Goal: Task Accomplishment & Management: Manage account settings

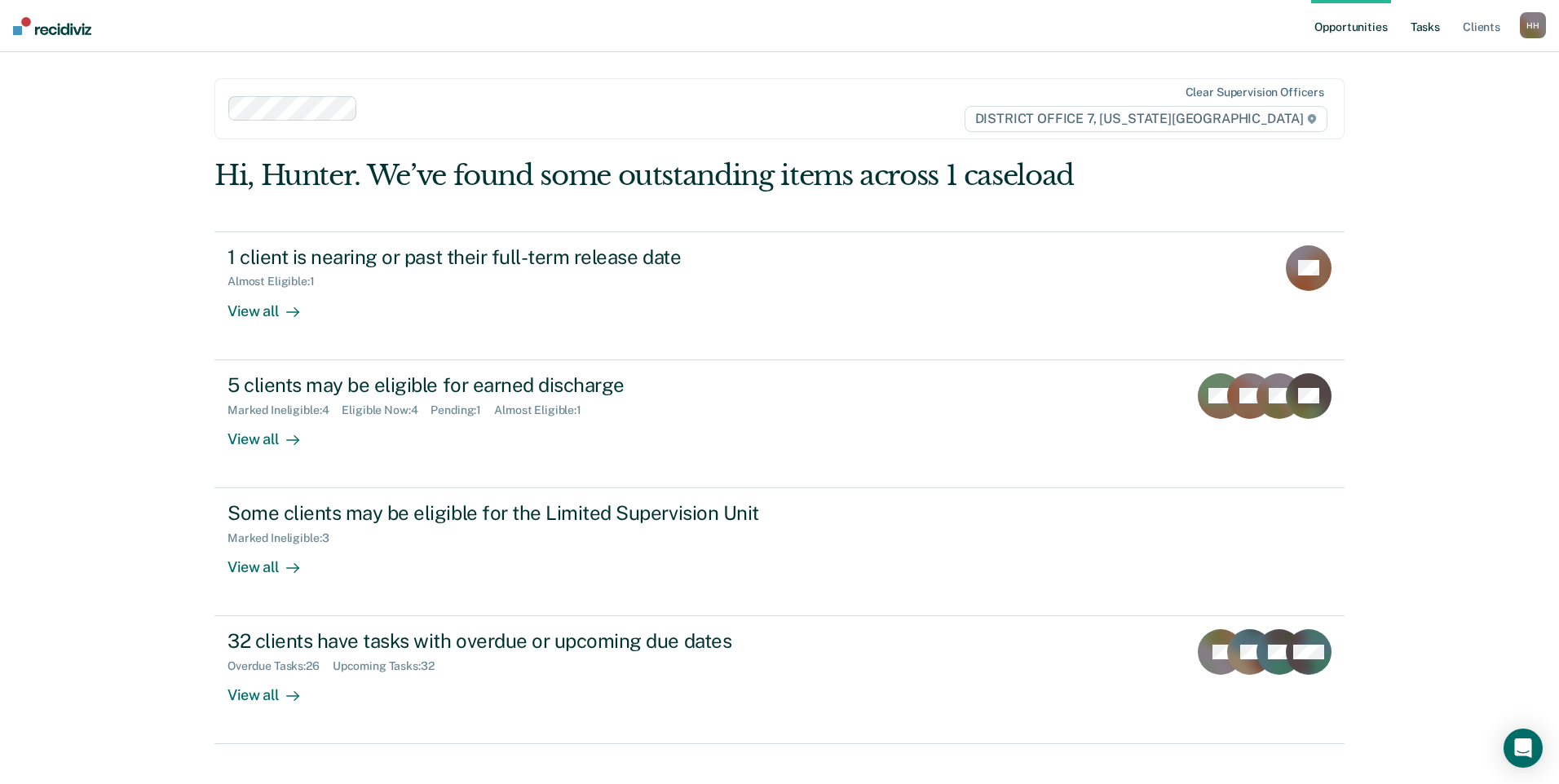
click at [1418, 31] on link "Tasks" at bounding box center [1425, 26] width 36 height 52
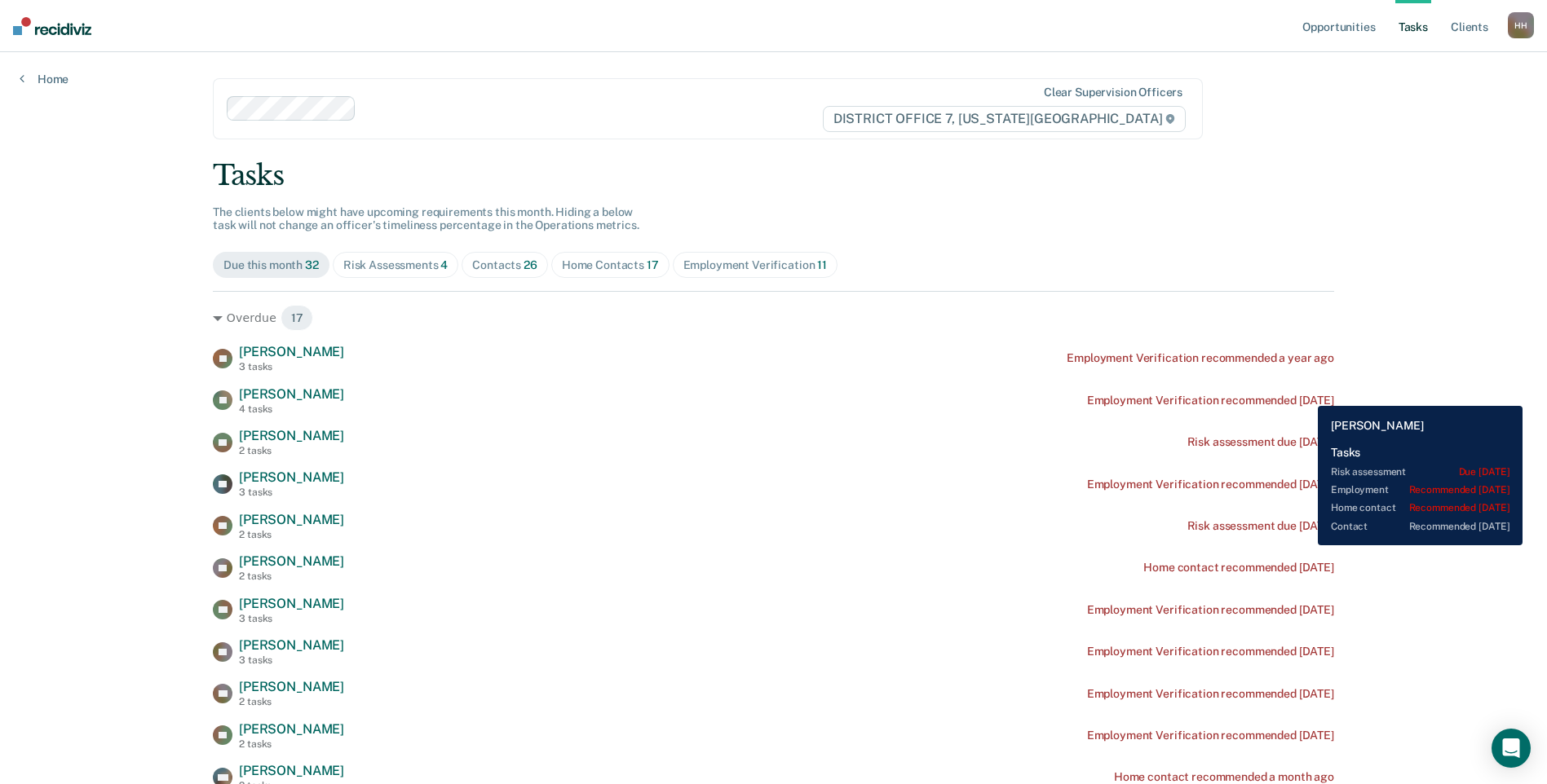
click at [1305, 393] on div "Employment Verification recommended [DATE]" at bounding box center [1210, 400] width 247 height 14
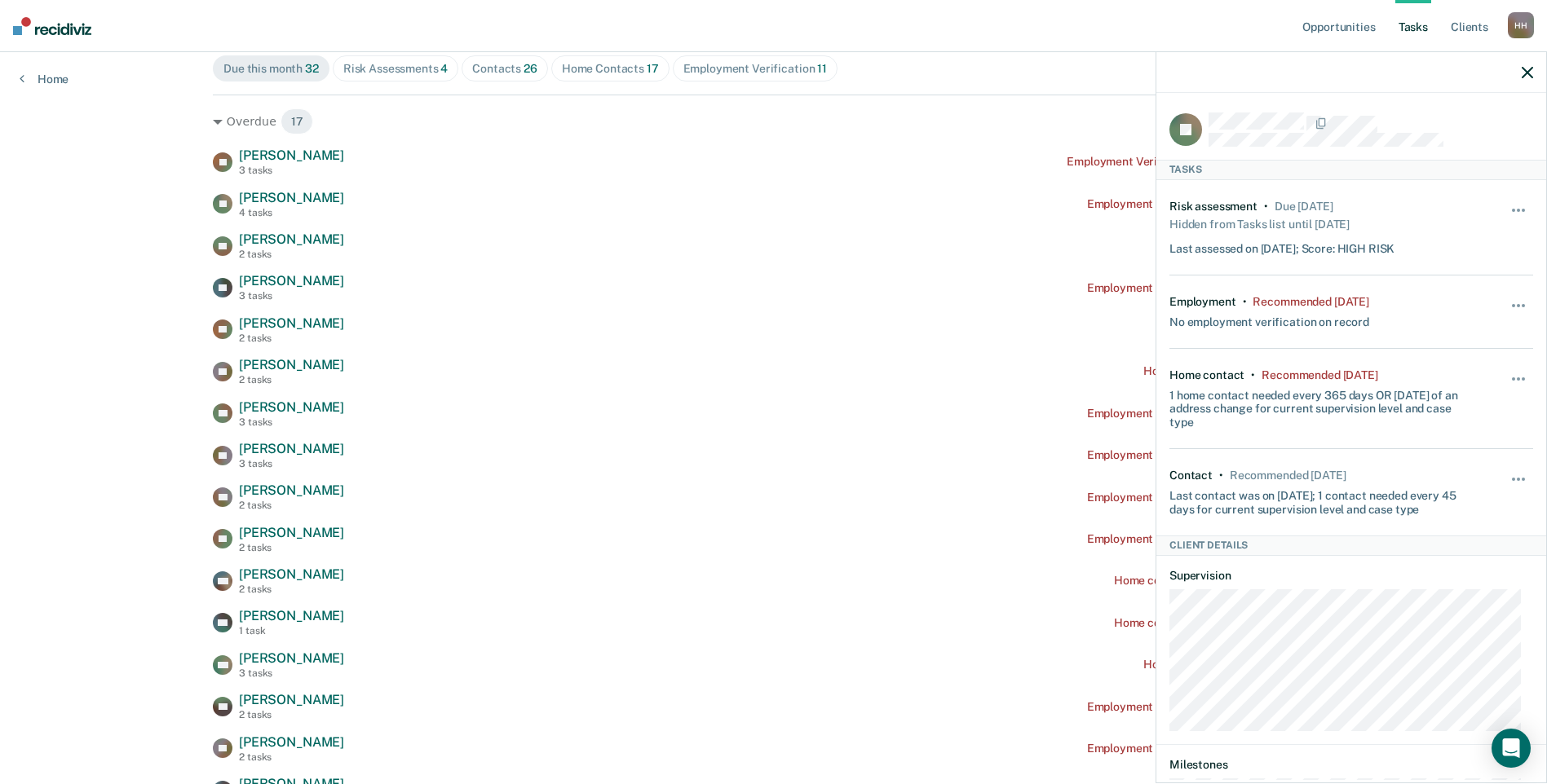
scroll to position [163, 0]
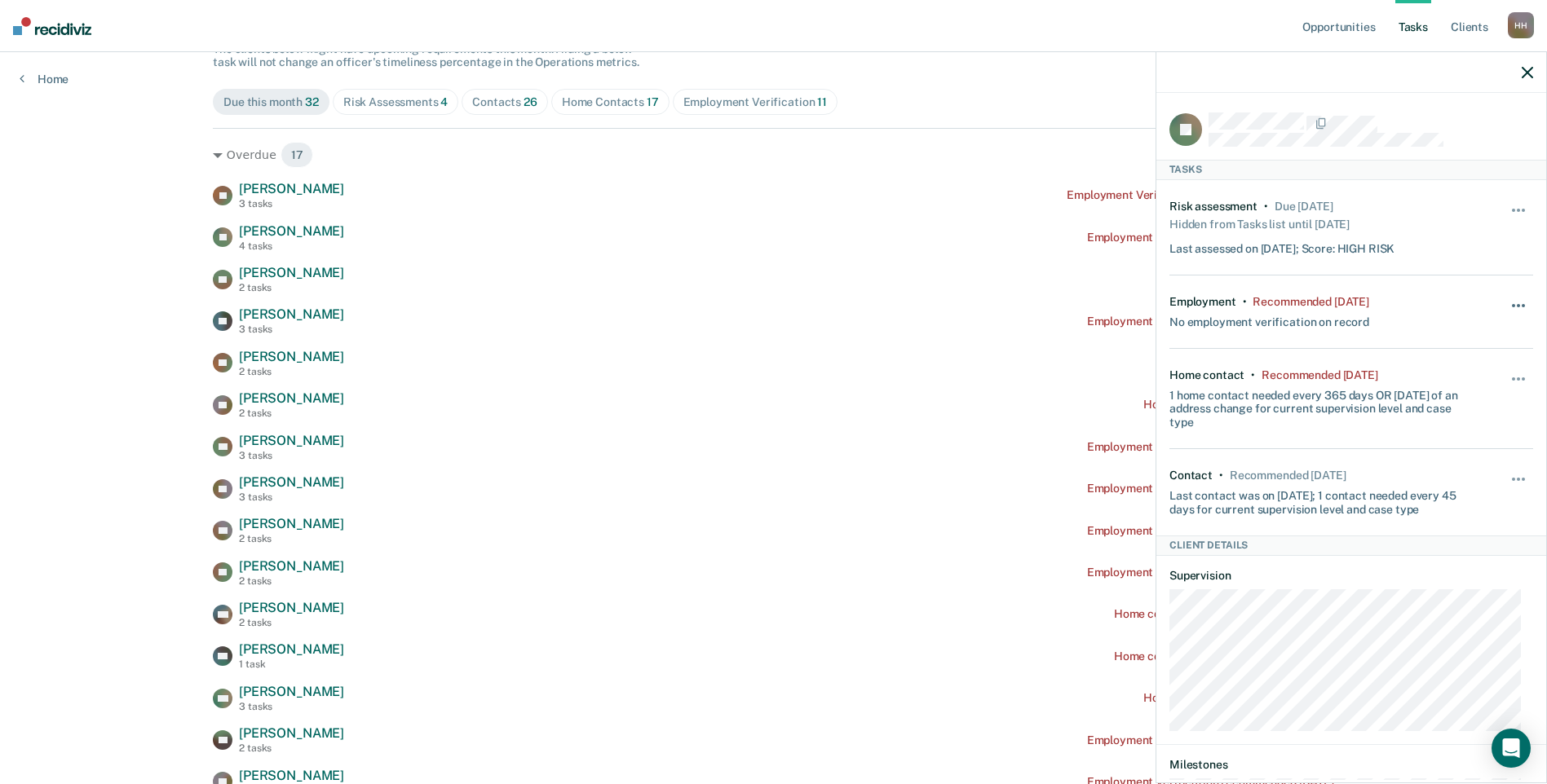
click at [1513, 302] on button "button" at bounding box center [1519, 314] width 28 height 26
click at [1477, 414] on button "30 days" at bounding box center [1474, 410] width 118 height 26
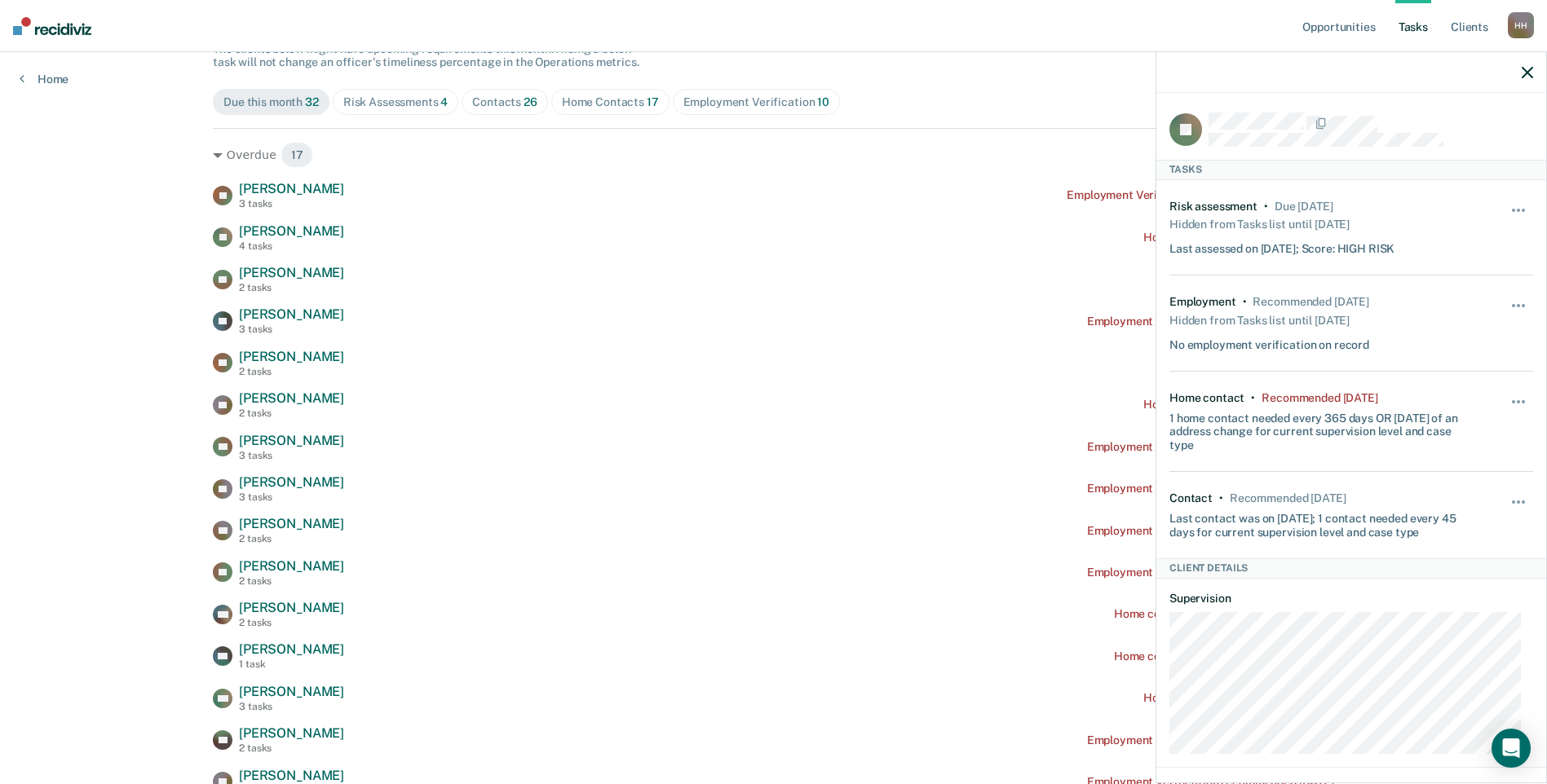
click at [1523, 71] on icon "button" at bounding box center [1527, 72] width 11 height 11
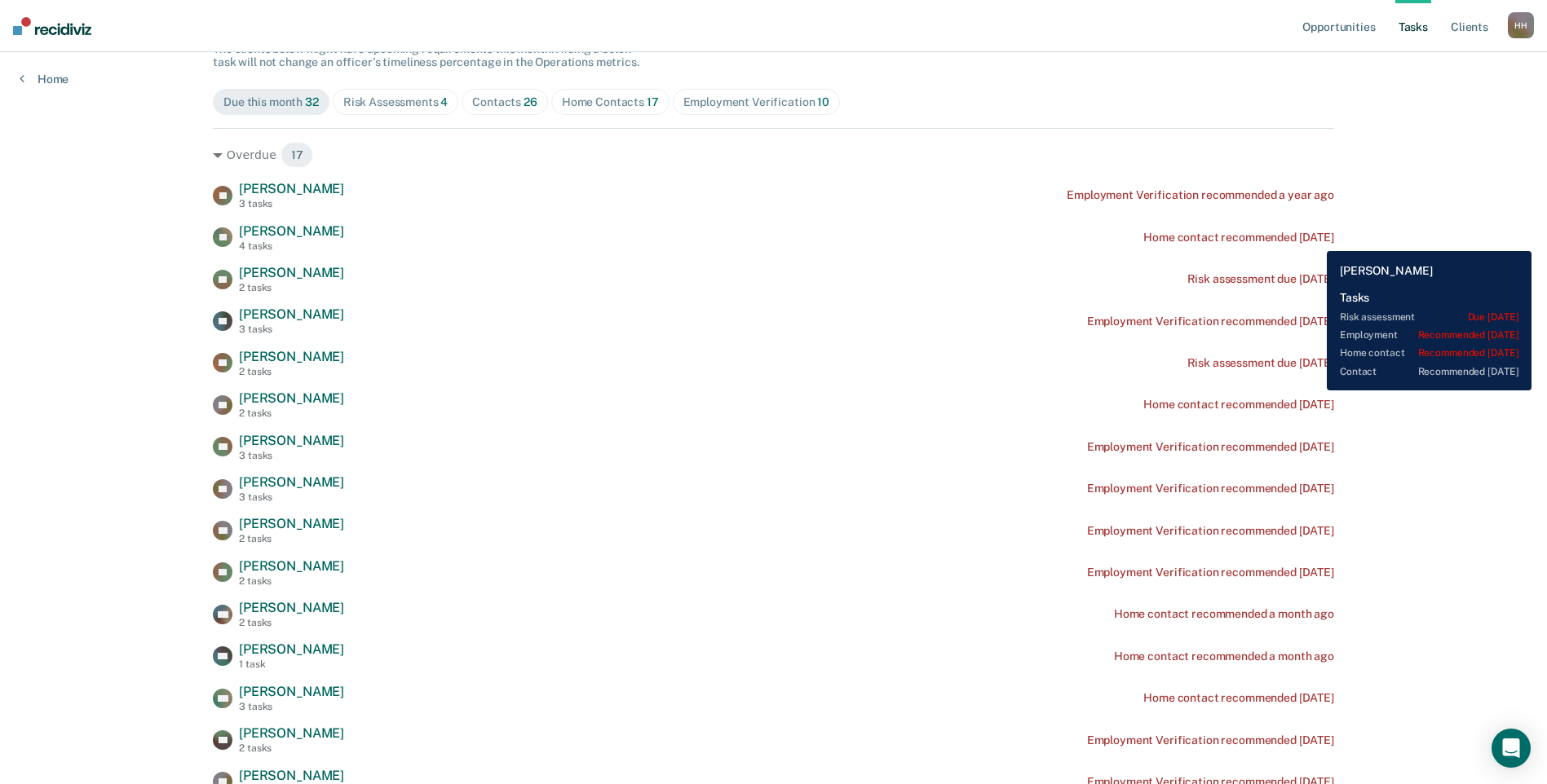
click at [1315, 239] on div "Home contact recommended [DATE]" at bounding box center [1239, 237] width 191 height 14
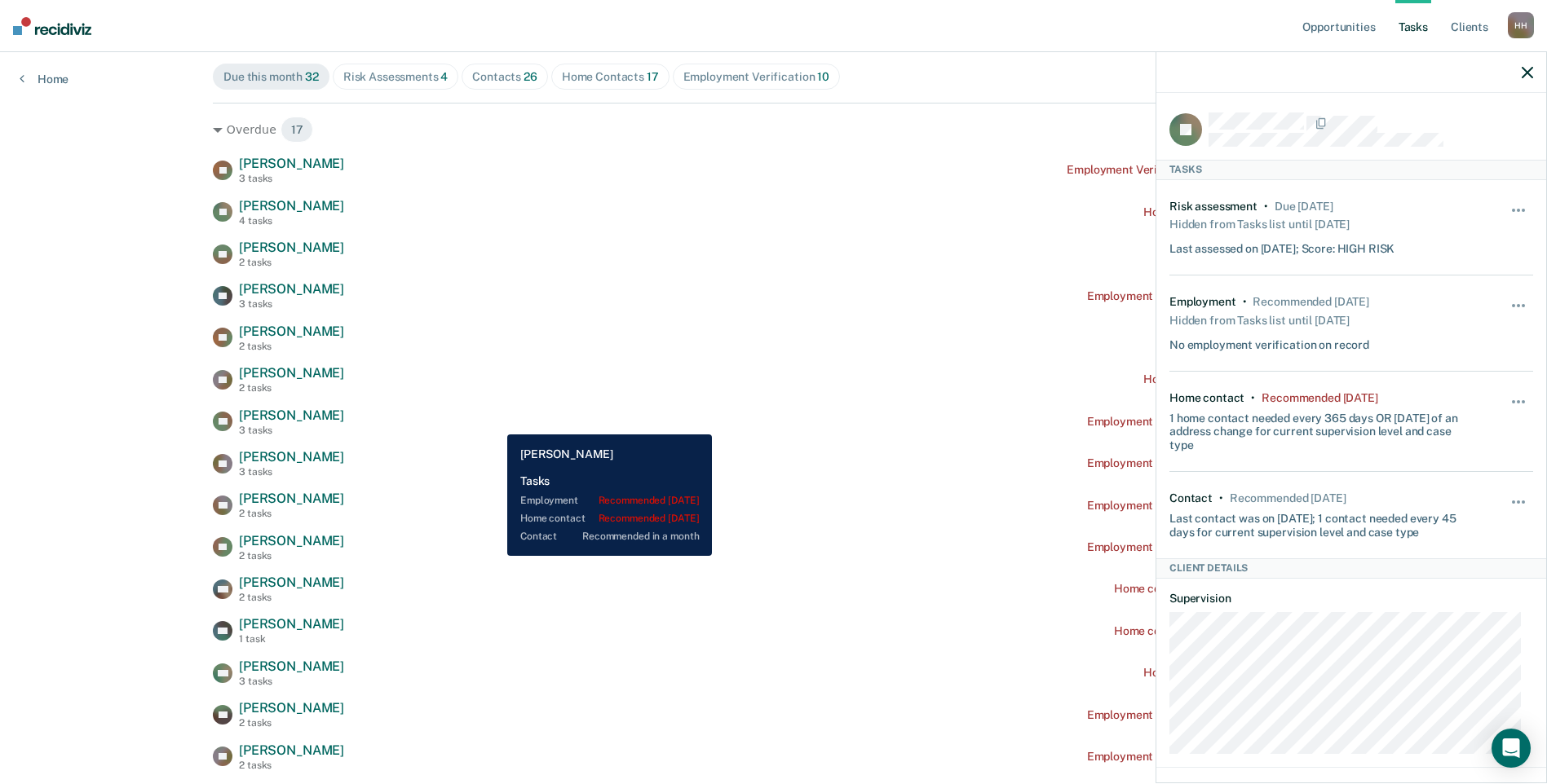
scroll to position [0, 0]
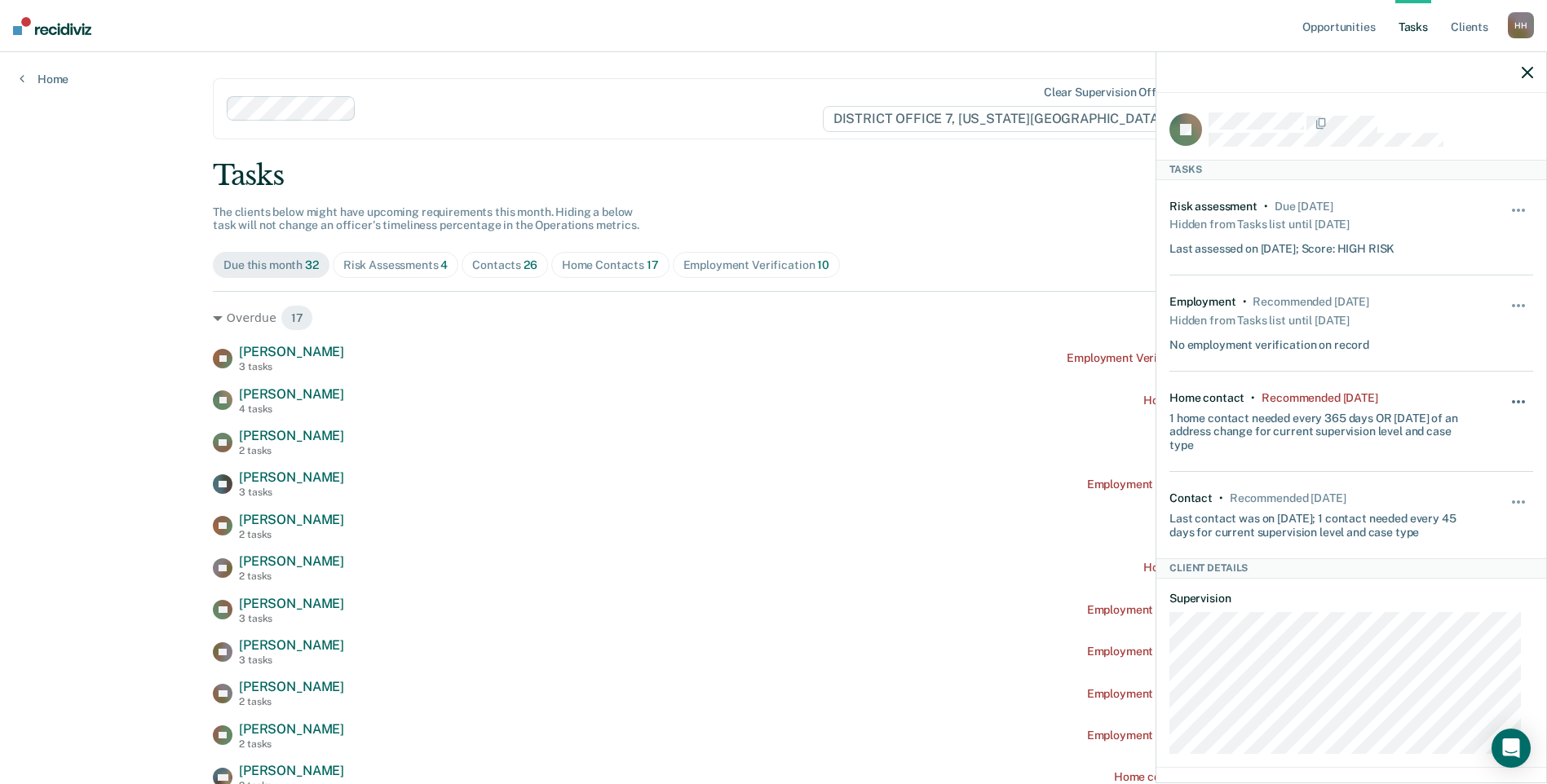
click at [1505, 399] on button "button" at bounding box center [1519, 410] width 28 height 26
click at [1453, 508] on button "30 days" at bounding box center [1474, 505] width 118 height 26
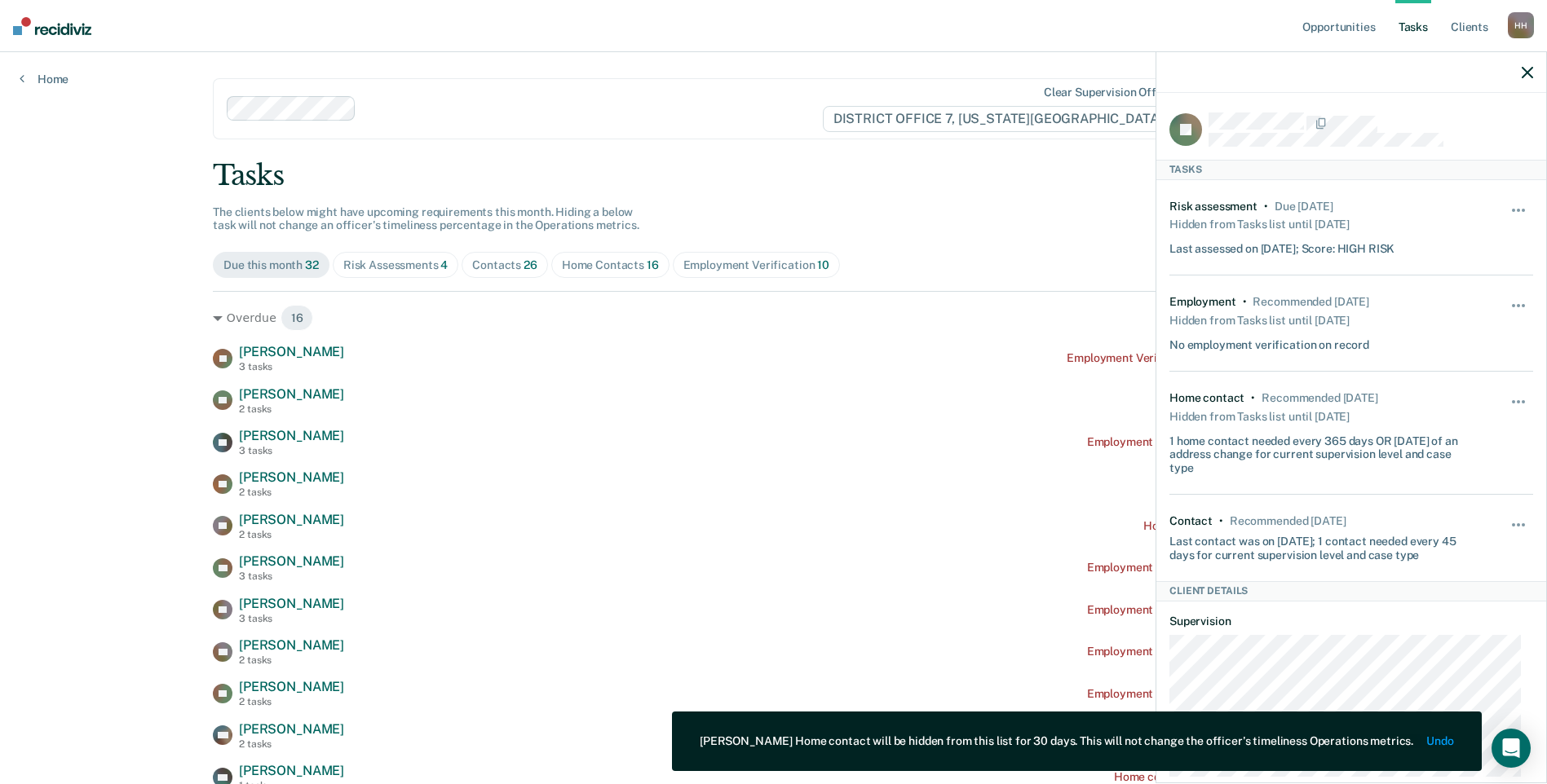
click at [755, 160] on div "Tasks" at bounding box center [773, 176] width 1121 height 33
click at [1528, 71] on icon "button" at bounding box center [1527, 72] width 11 height 11
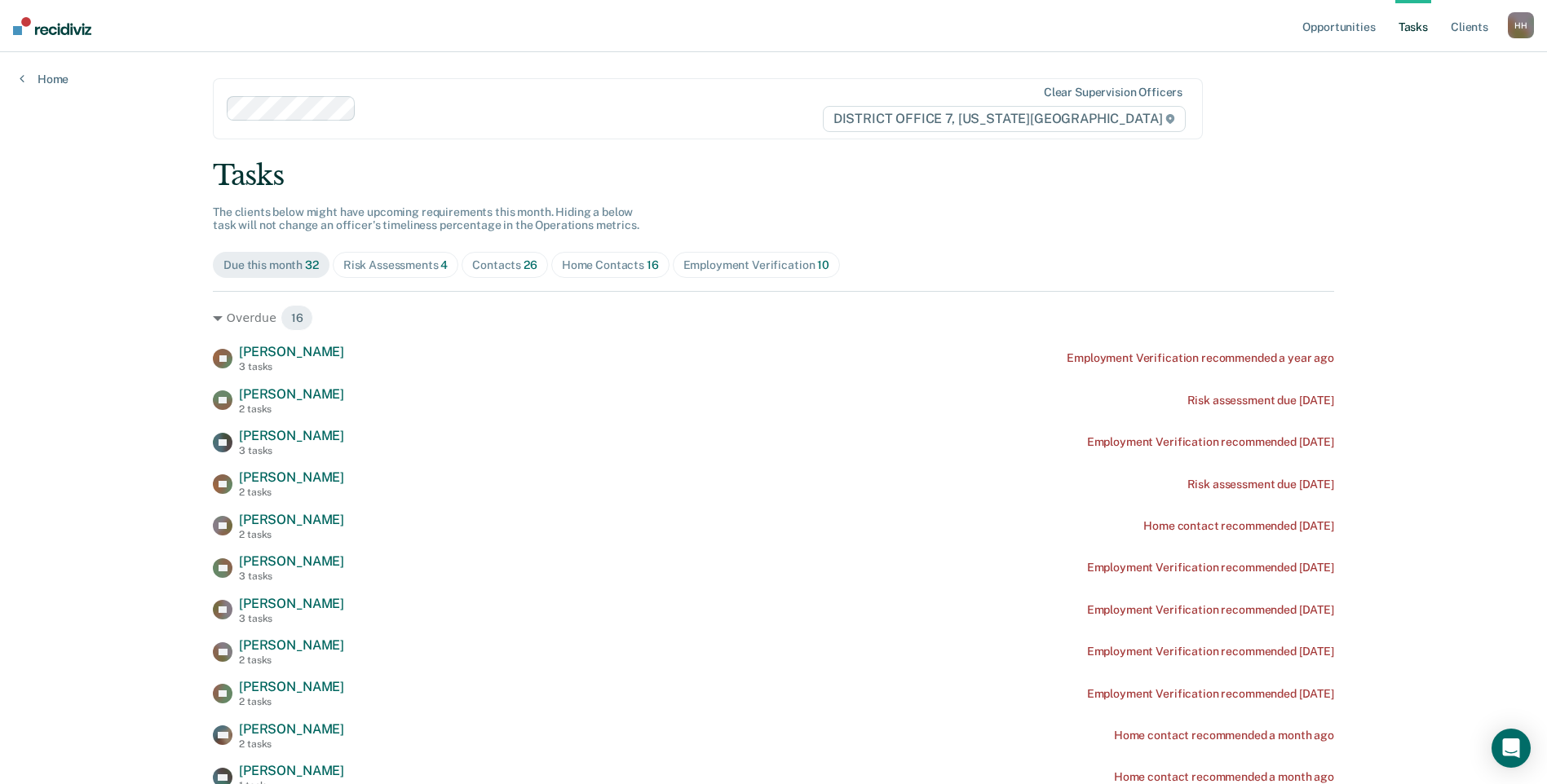
click at [581, 264] on div "Home Contacts 16" at bounding box center [610, 265] width 97 height 14
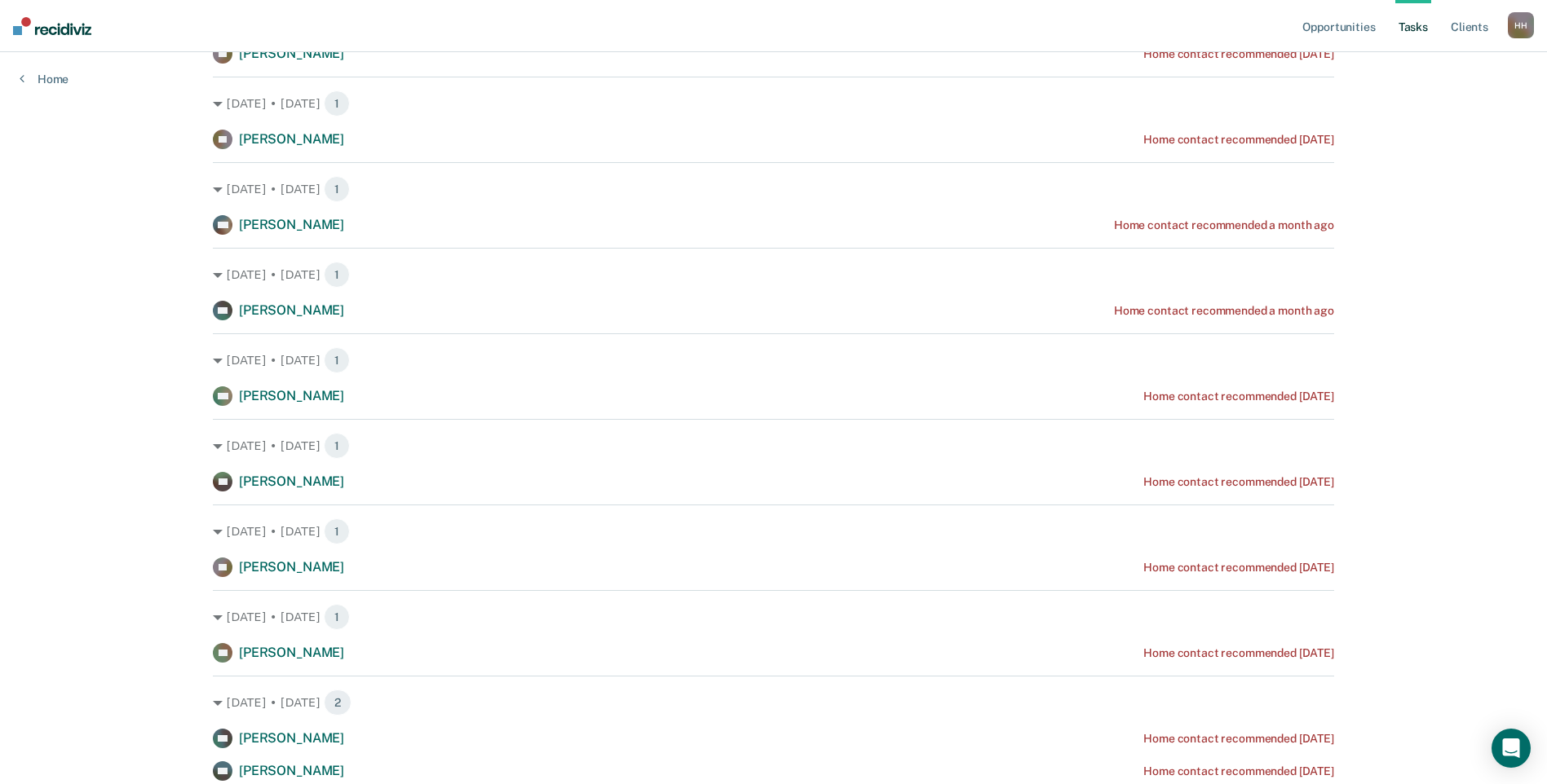
scroll to position [326, 0]
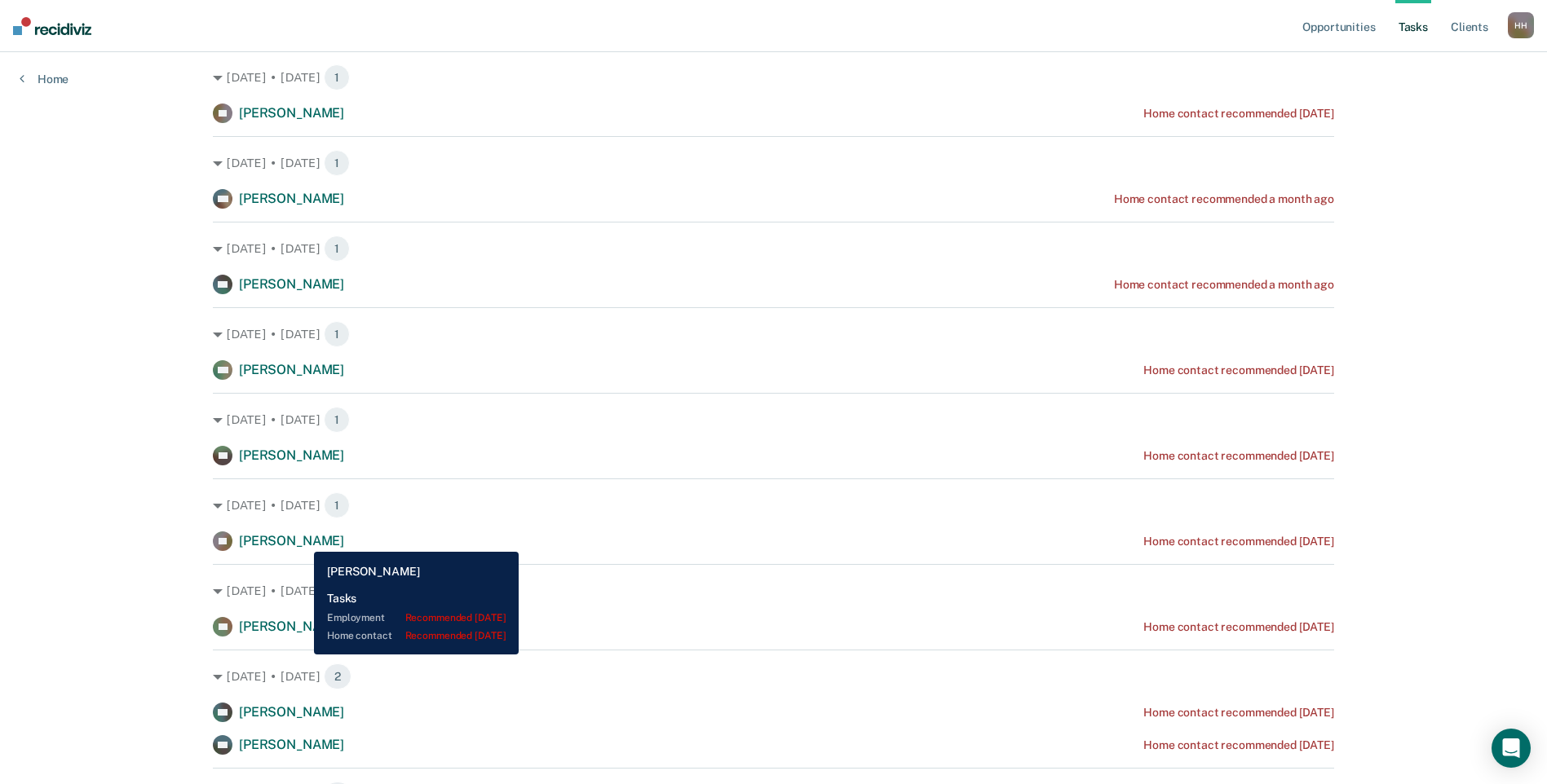
click at [302, 540] on span "[PERSON_NAME]" at bounding box center [292, 541] width 106 height 16
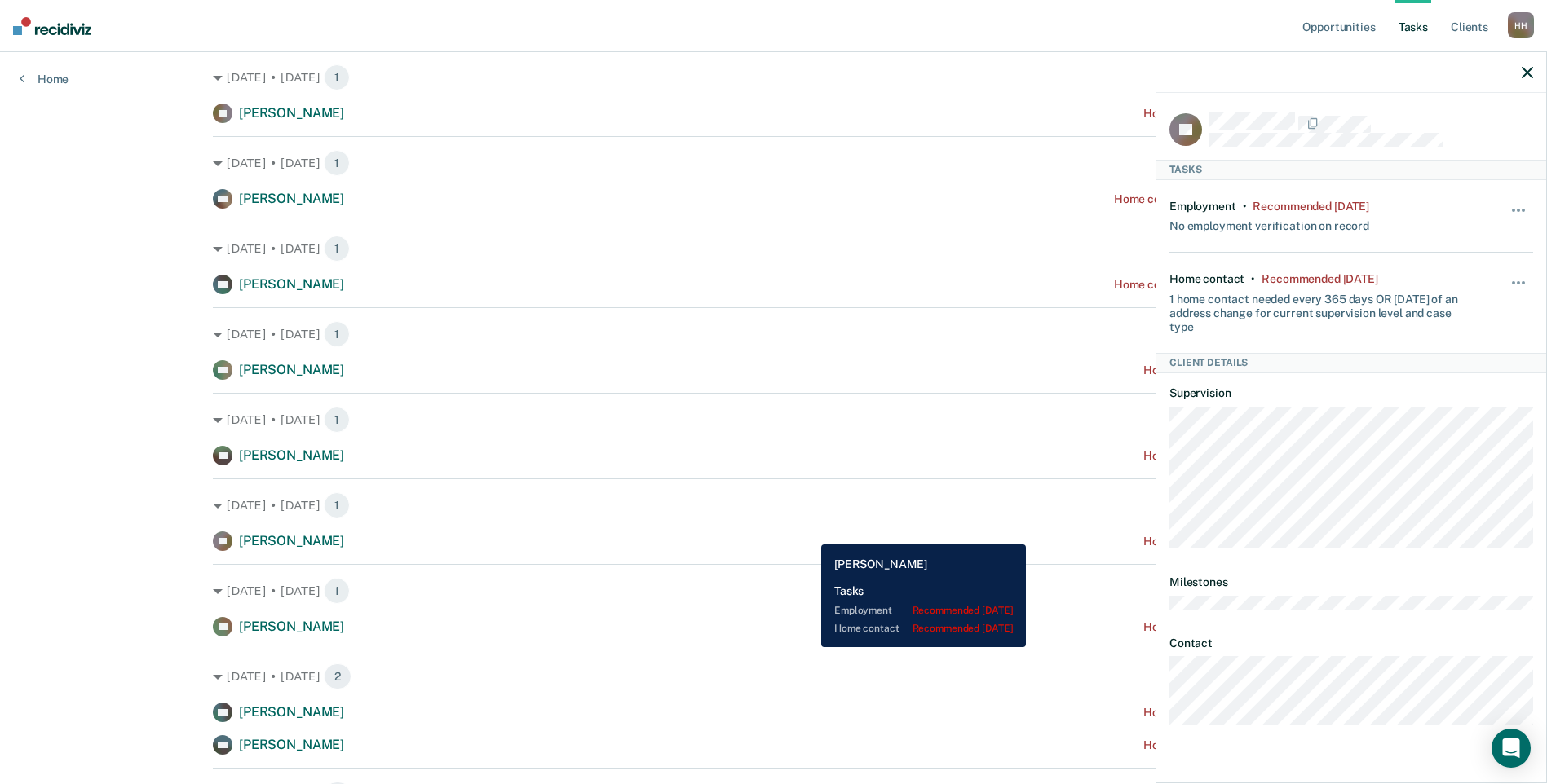
click at [809, 532] on div "[PERSON_NAME] Home contact recommended [DATE]" at bounding box center [773, 541] width 1121 height 19
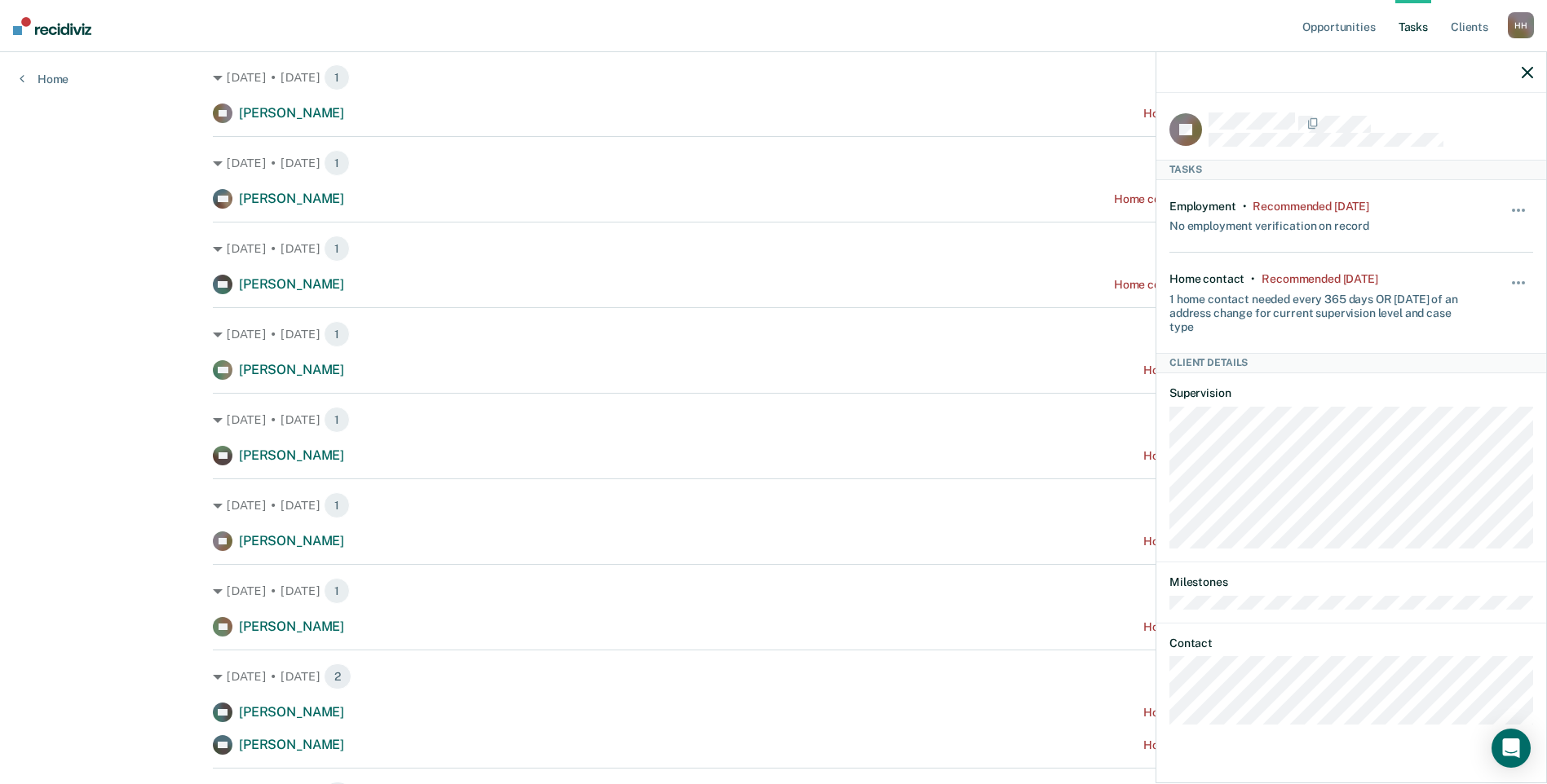
scroll to position [407, 0]
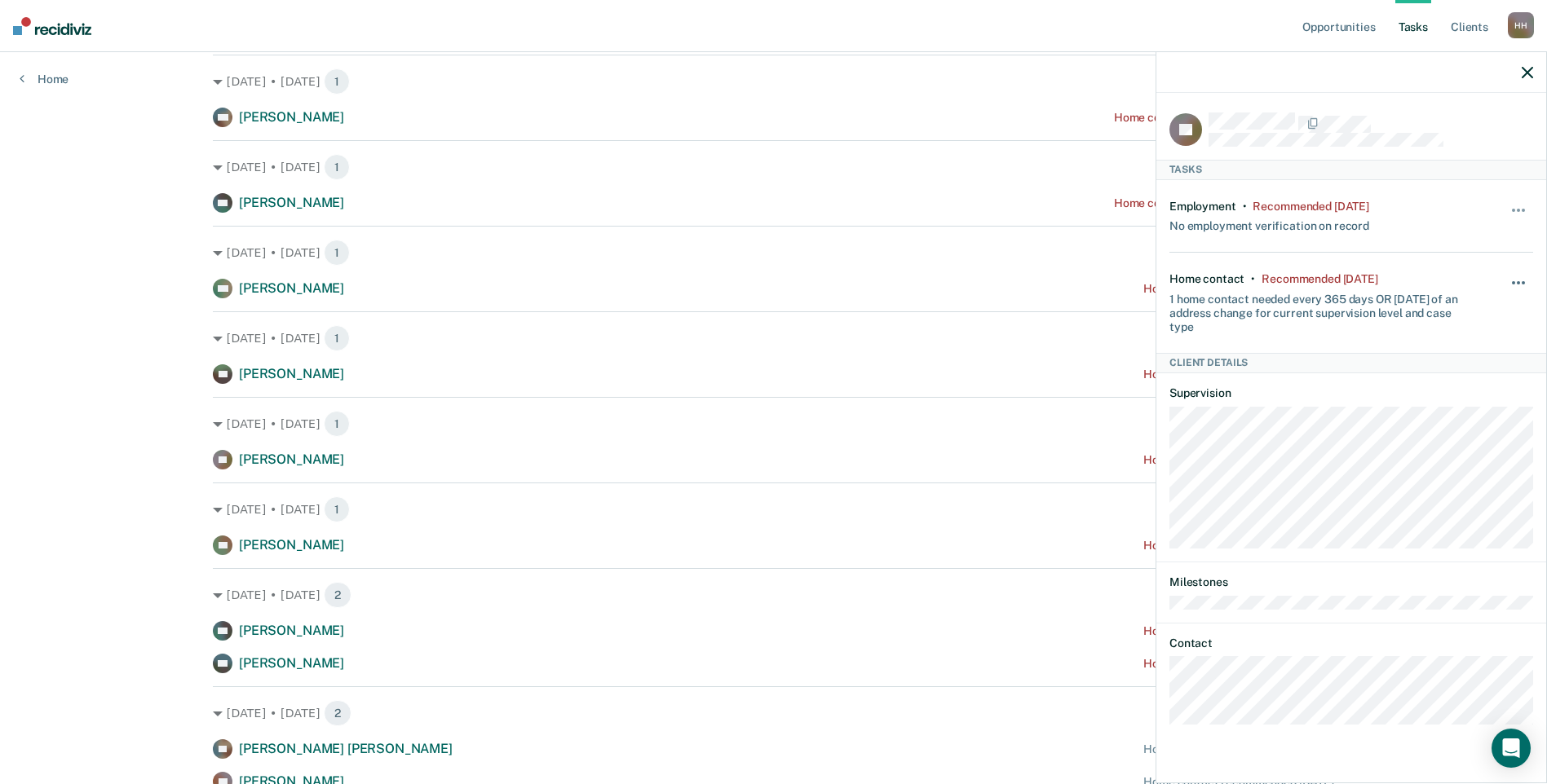
click at [1516, 280] on button "button" at bounding box center [1519, 291] width 28 height 26
click at [1461, 379] on button "30 days" at bounding box center [1474, 387] width 118 height 26
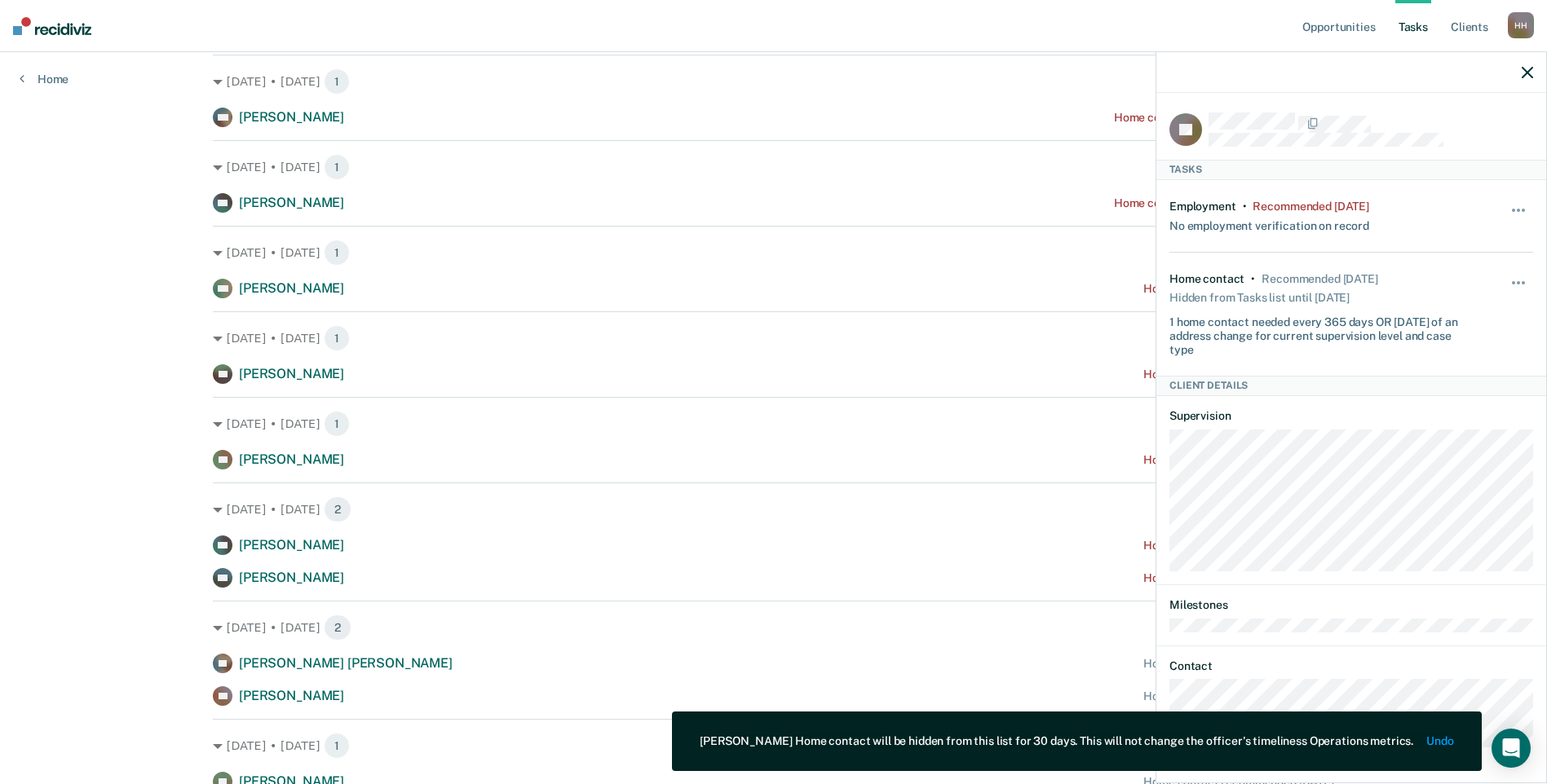
click at [1529, 72] on icon "button" at bounding box center [1527, 72] width 11 height 11
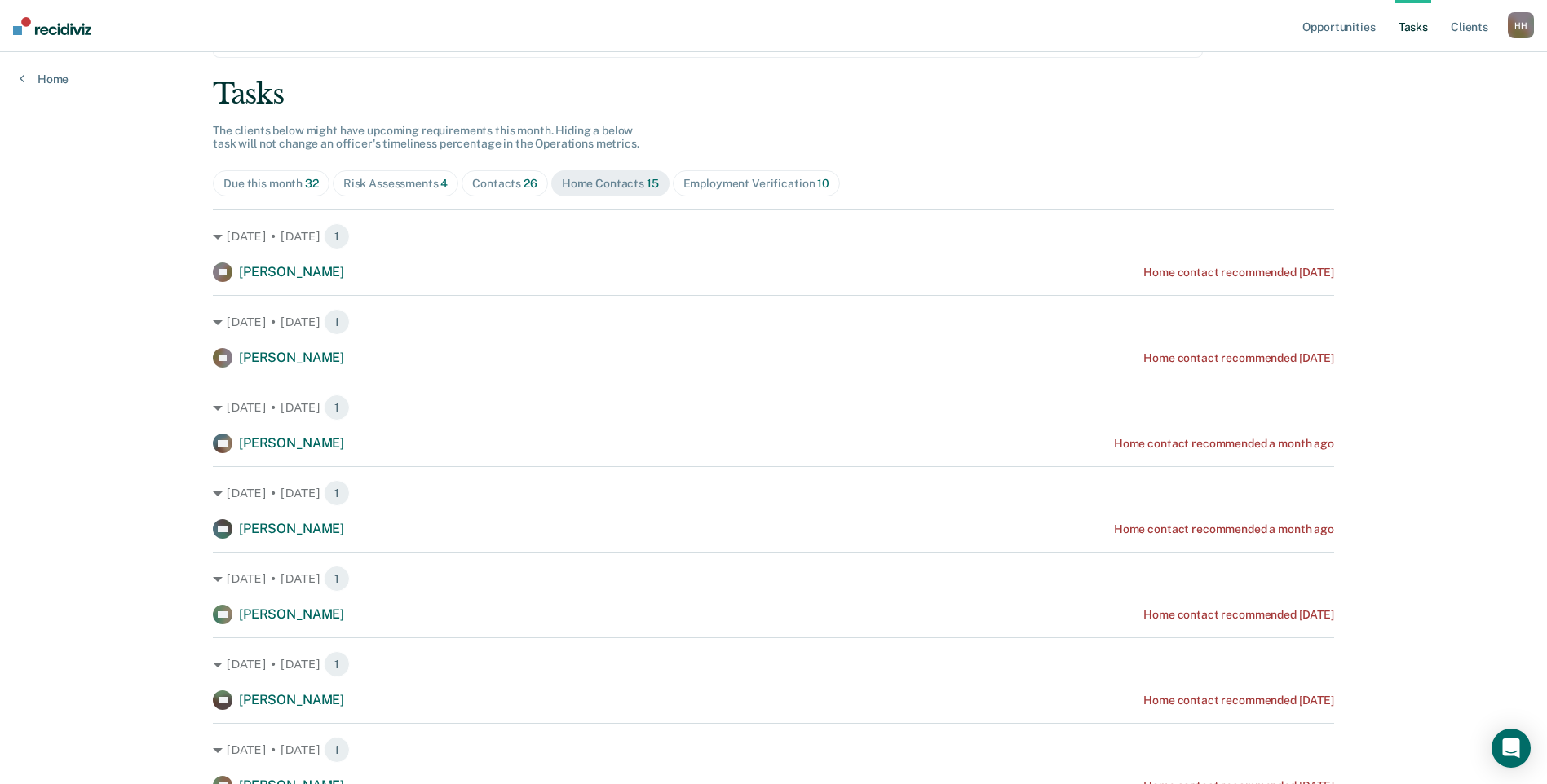
scroll to position [0, 0]
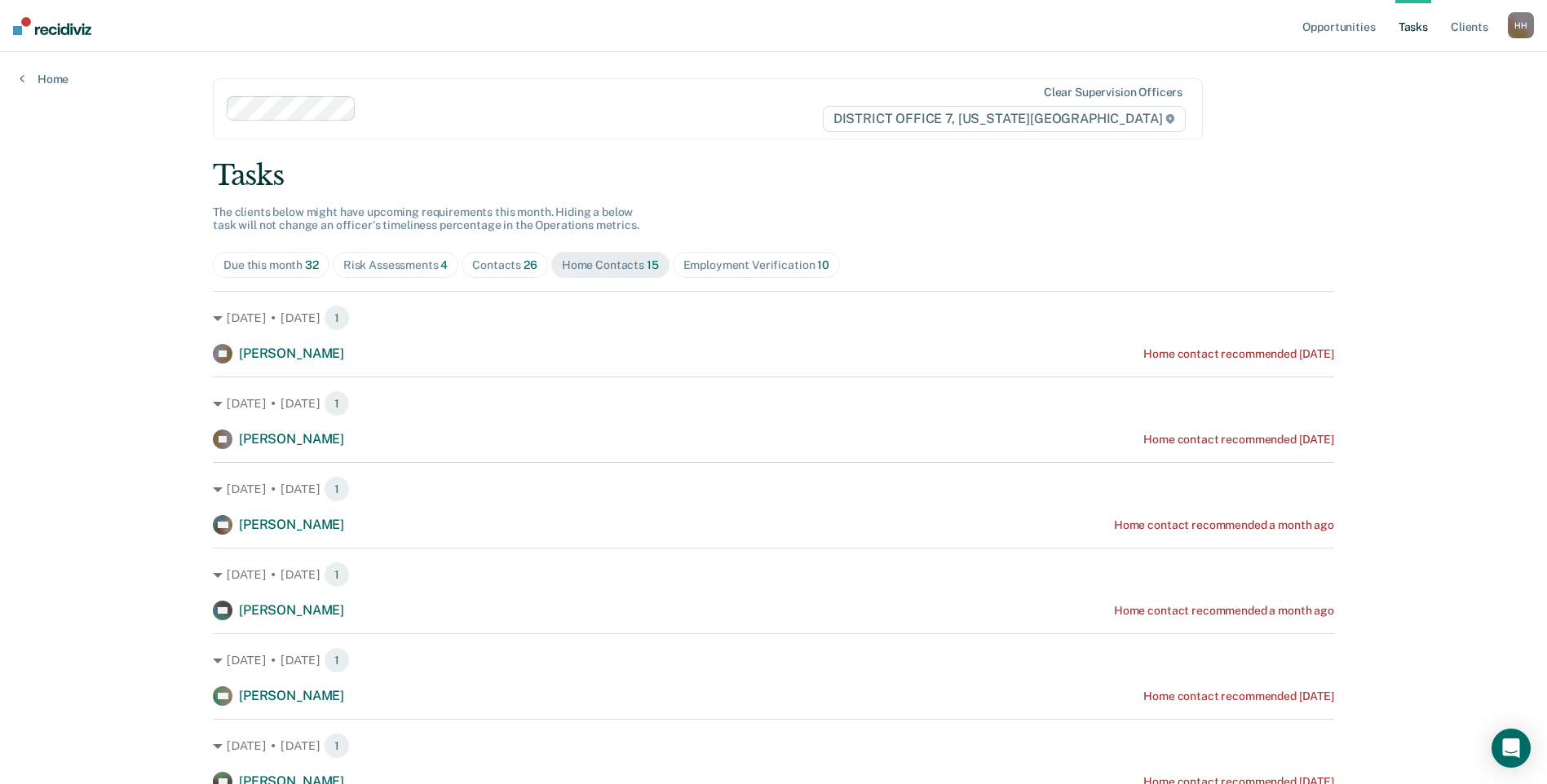
click at [382, 266] on div "Risk Assessments 4" at bounding box center [396, 265] width 106 height 14
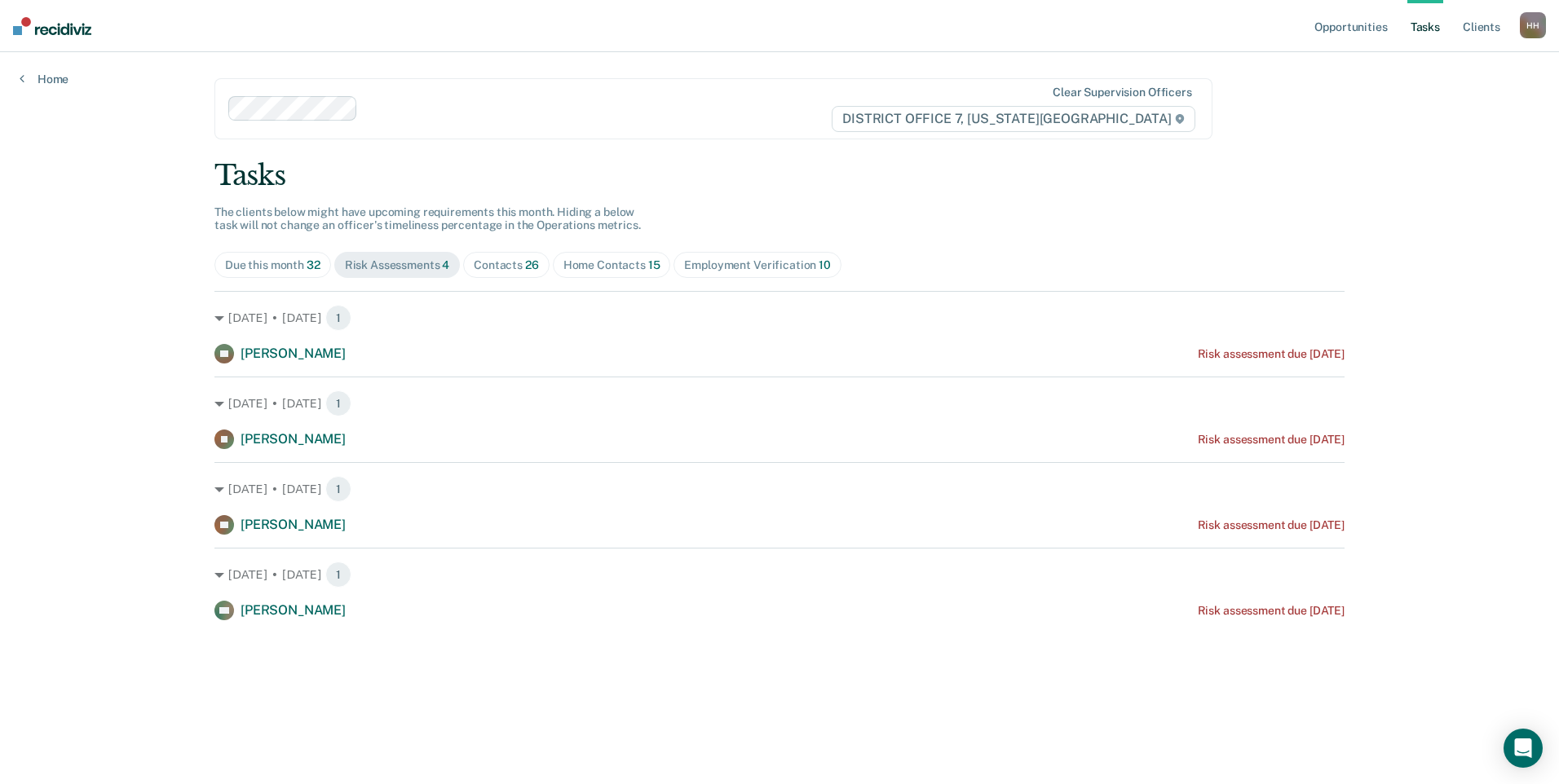
drag, startPoint x: 1434, startPoint y: 26, endPoint x: 1429, endPoint y: 40, distance: 14.9
click at [1434, 26] on link "Tasks" at bounding box center [1425, 26] width 36 height 52
drag, startPoint x: 601, startPoint y: 258, endPoint x: 610, endPoint y: 269, distance: 14.2
click at [602, 258] on div "Home Contacts 15" at bounding box center [611, 265] width 97 height 14
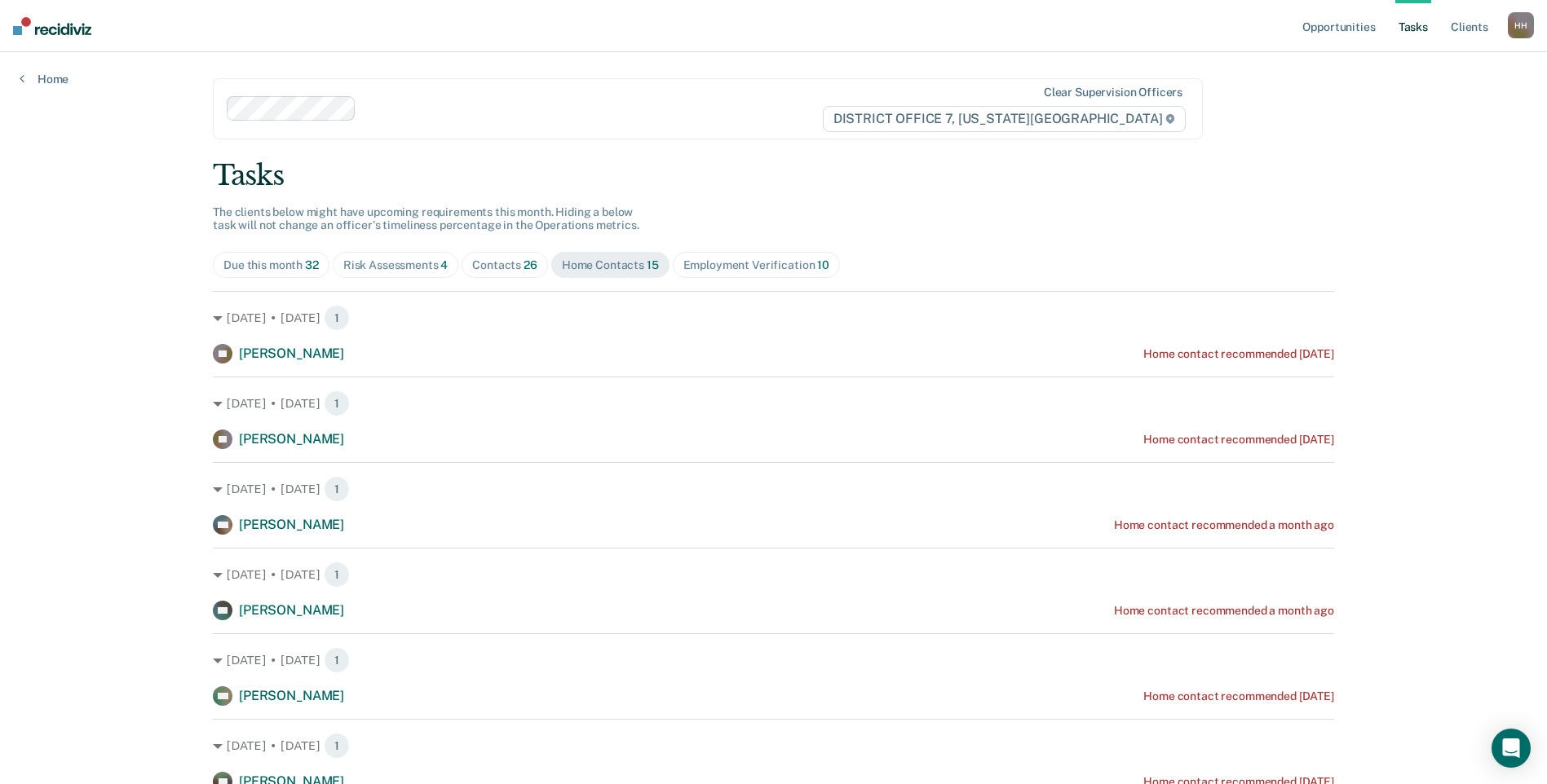
click at [494, 266] on div "Contacts 26" at bounding box center [505, 265] width 65 height 14
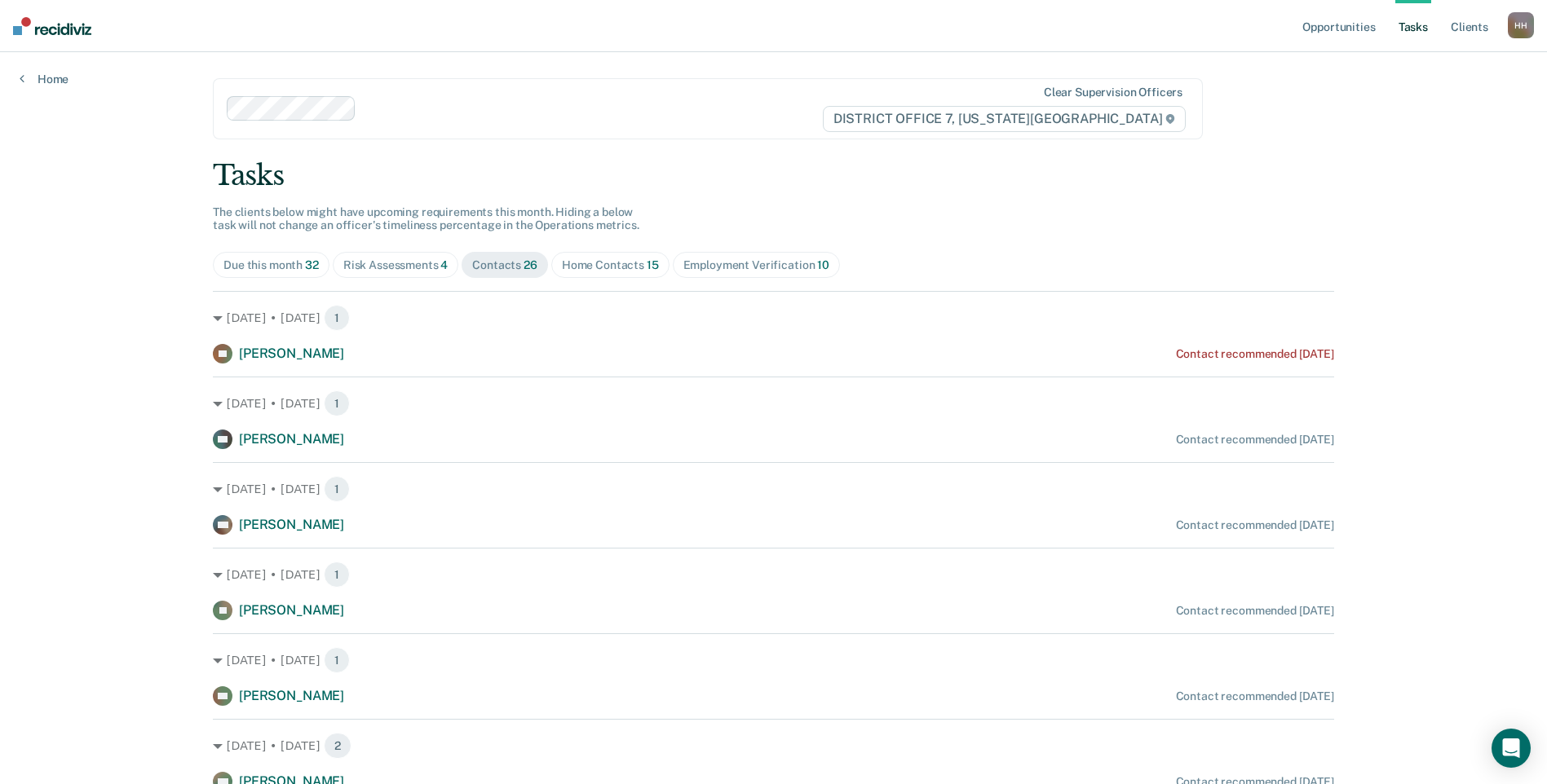
click at [734, 269] on div "Employment Verification 10" at bounding box center [756, 265] width 146 height 14
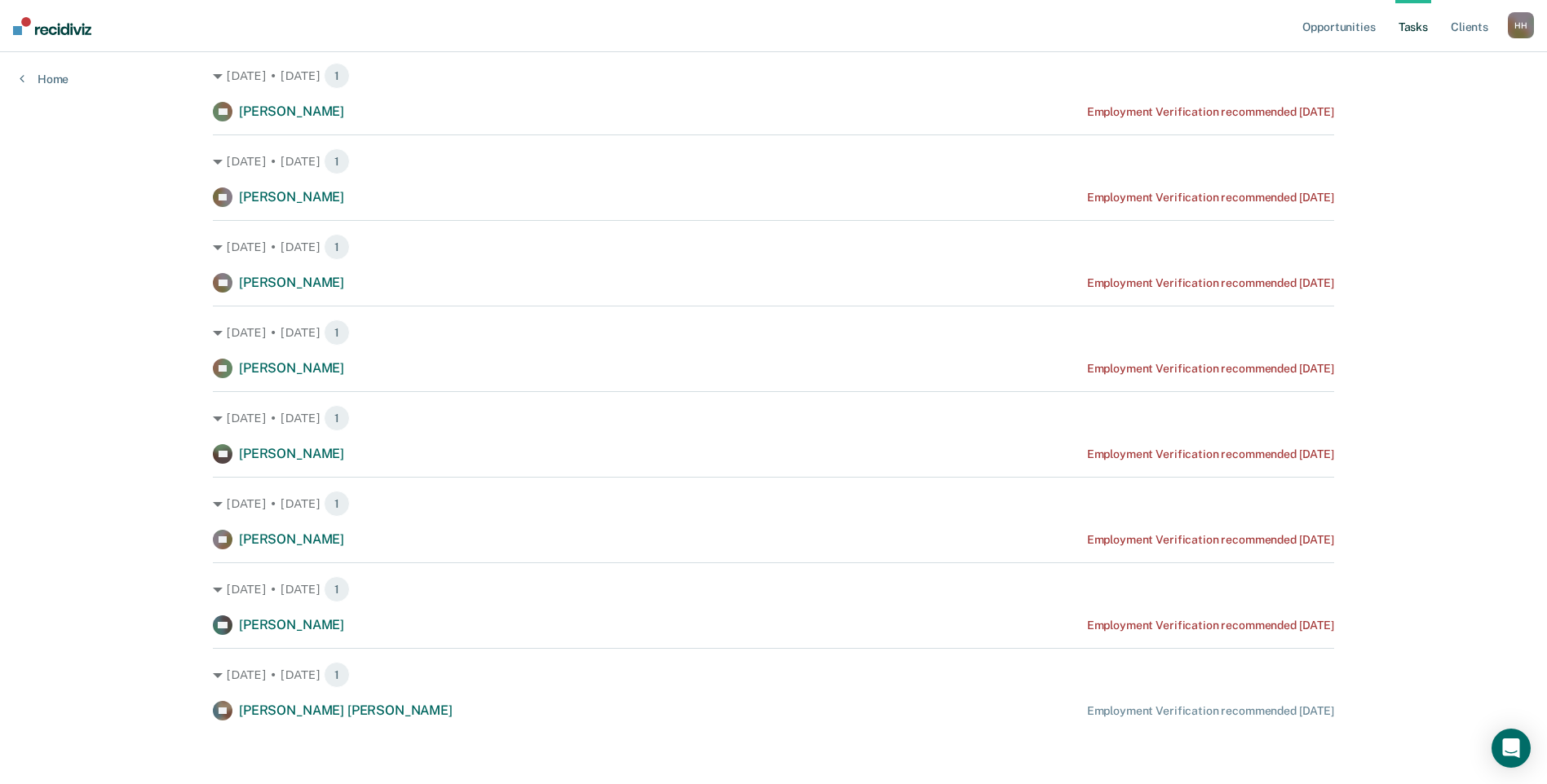
scroll to position [415, 0]
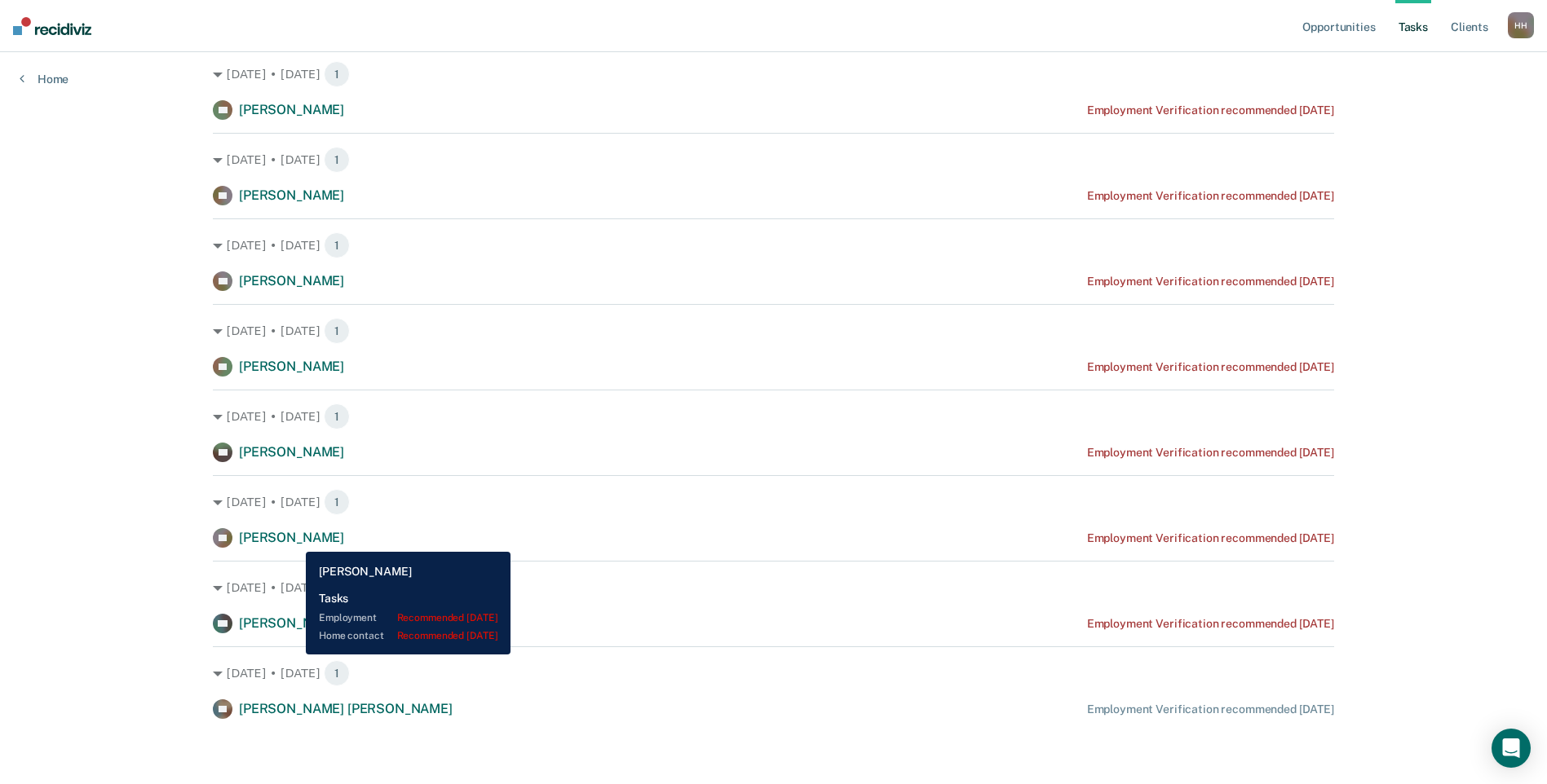
click at [277, 540] on span "[PERSON_NAME]" at bounding box center [292, 537] width 106 height 16
